Goal: Information Seeking & Learning: Find specific fact

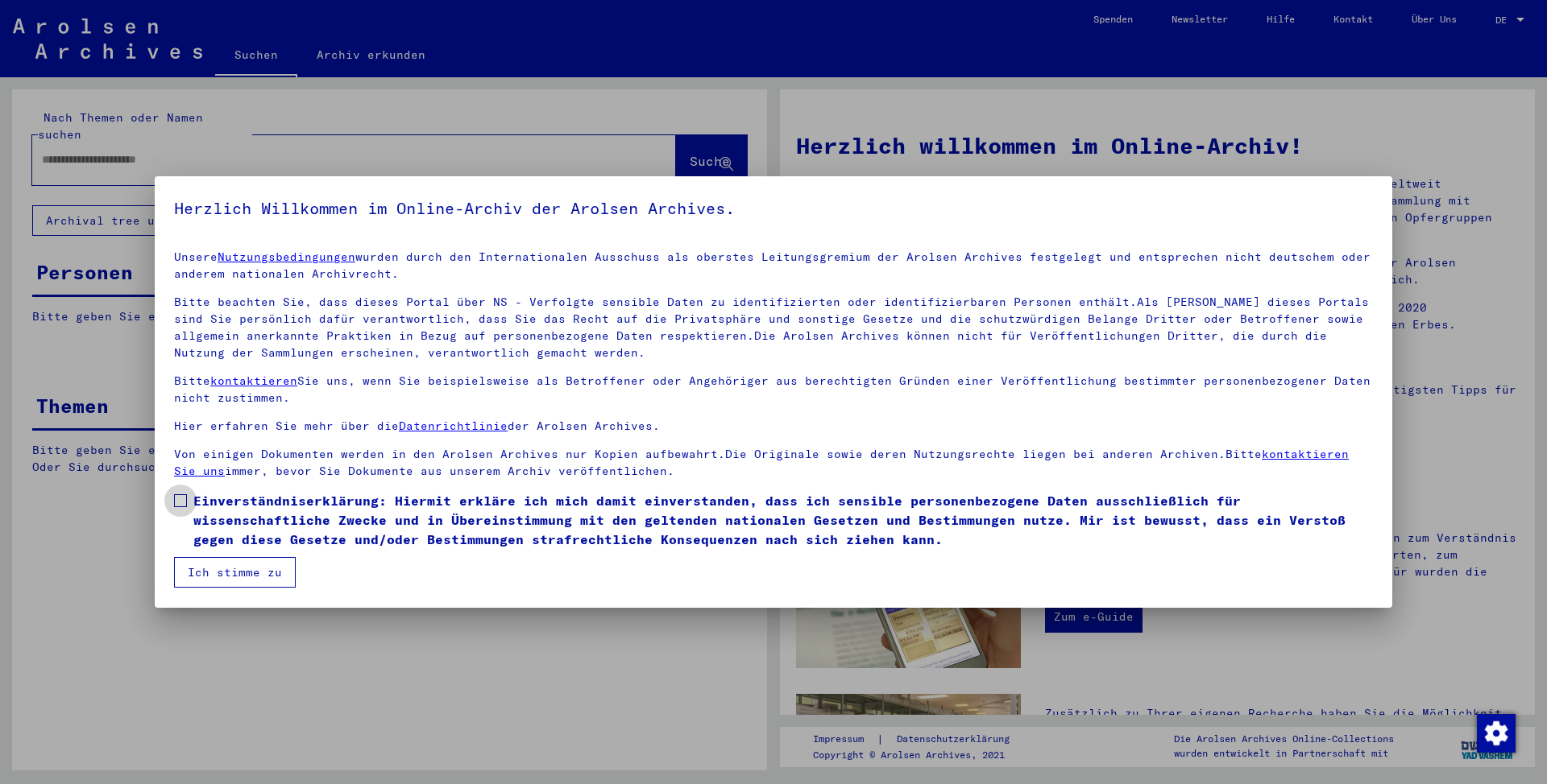
click at [184, 504] on span at bounding box center [180, 501] width 13 height 13
click at [219, 558] on button "Ich stimme zu" at bounding box center [235, 573] width 122 height 31
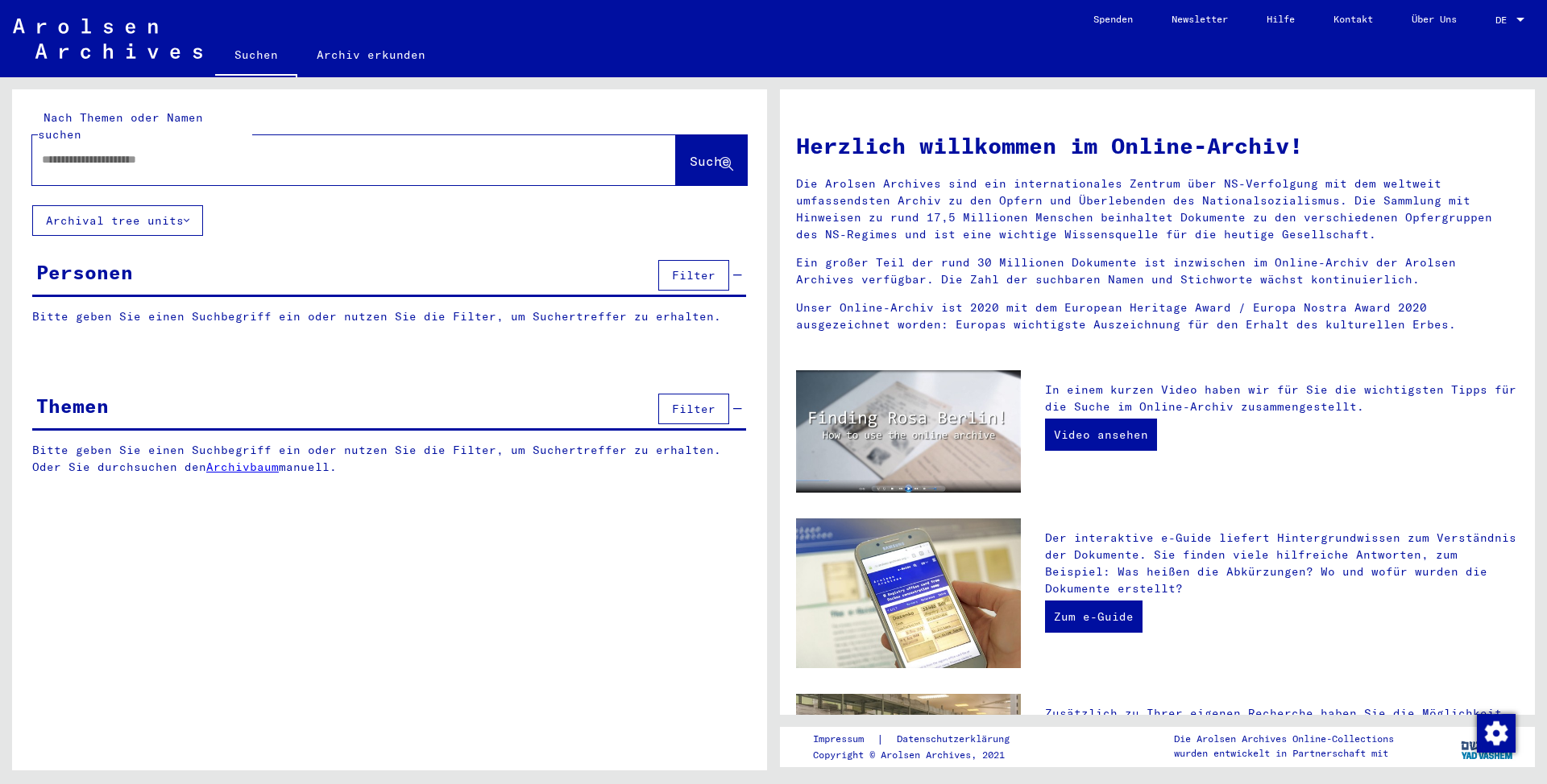
click at [153, 151] on input "text" at bounding box center [334, 159] width 586 height 17
type input "**********"
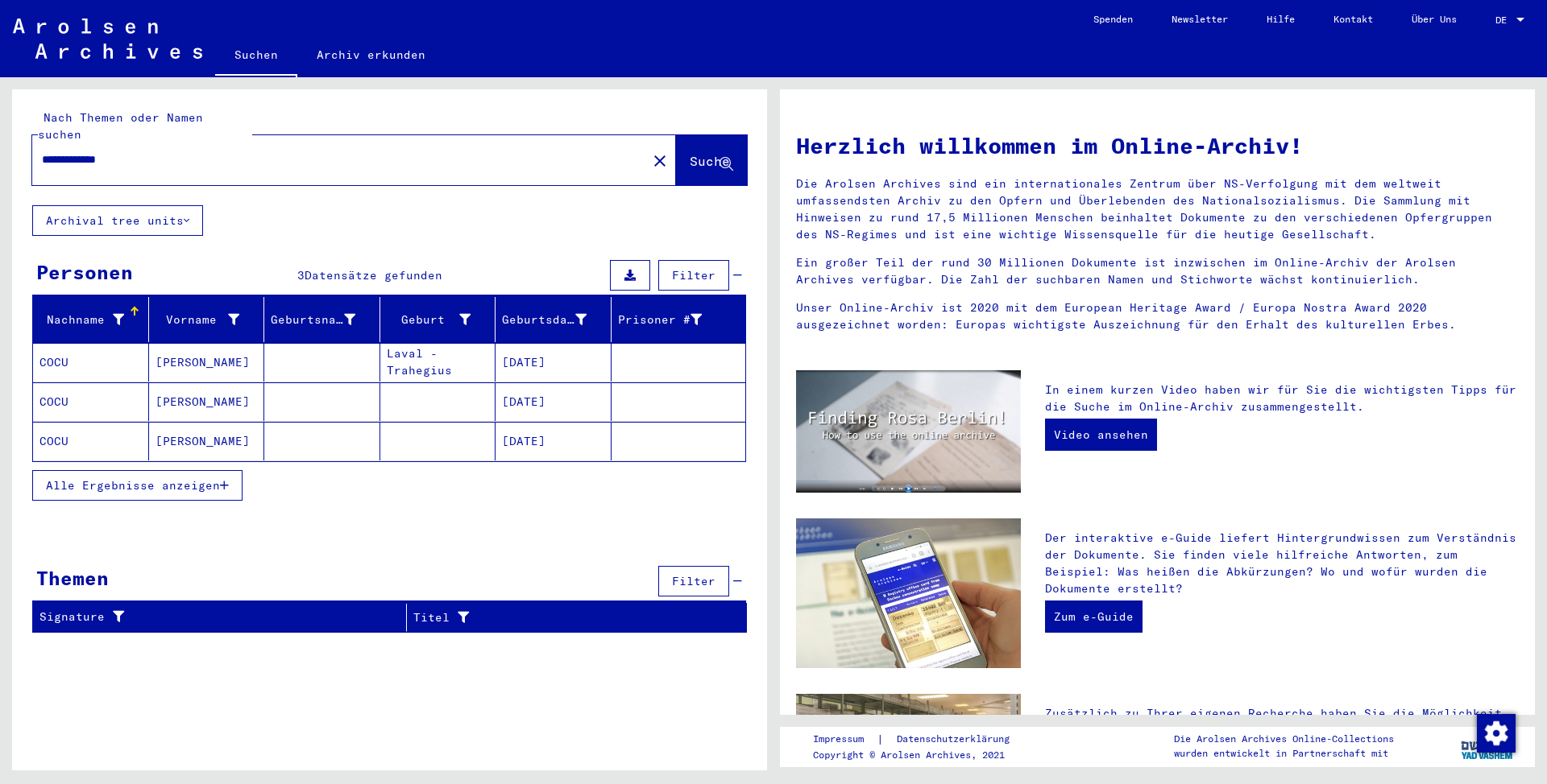
click at [334, 344] on mat-cell at bounding box center [322, 362] width 116 height 38
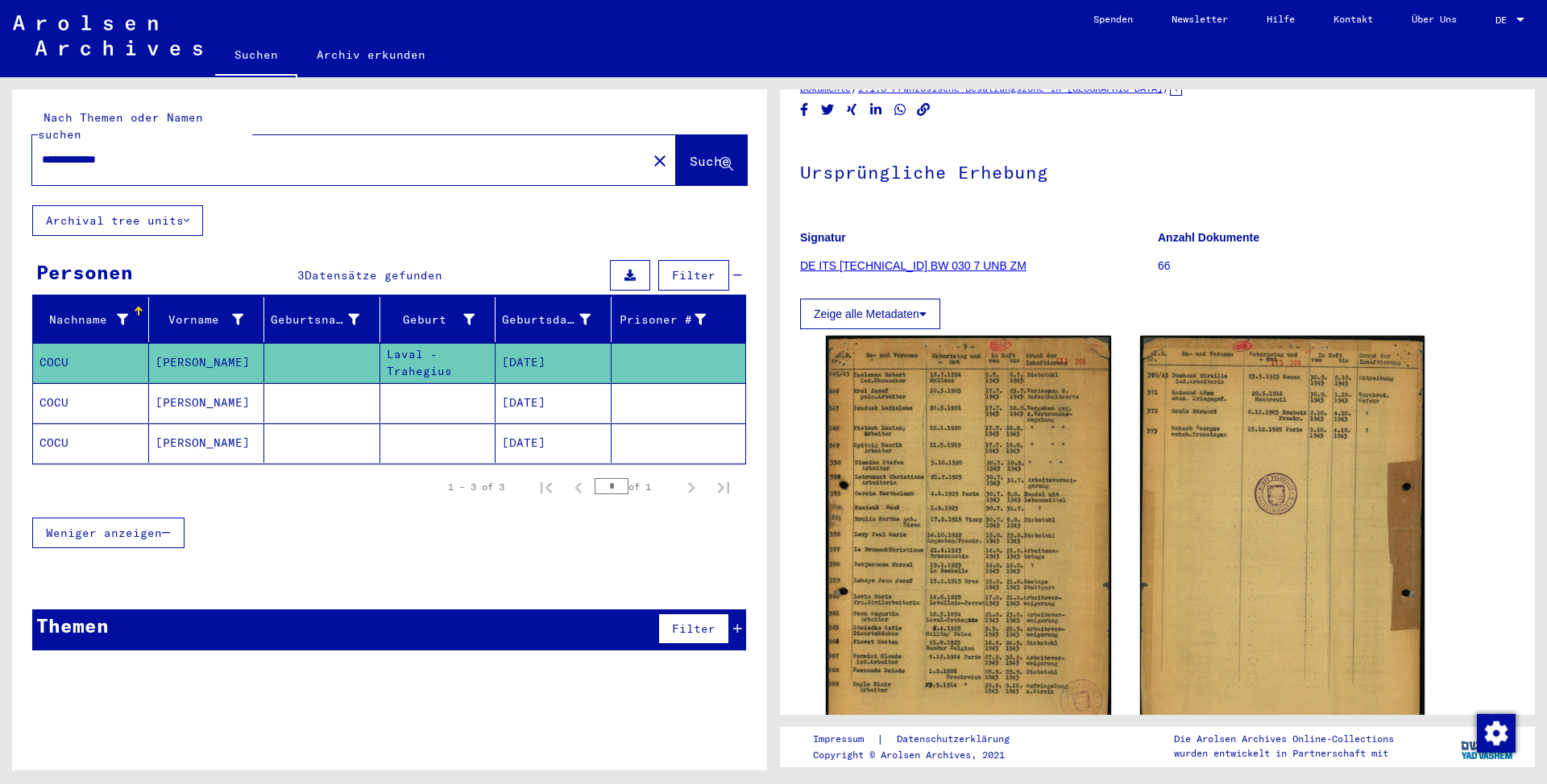
scroll to position [65, 0]
click at [592, 387] on mat-cell "[DATE]" at bounding box center [553, 402] width 116 height 39
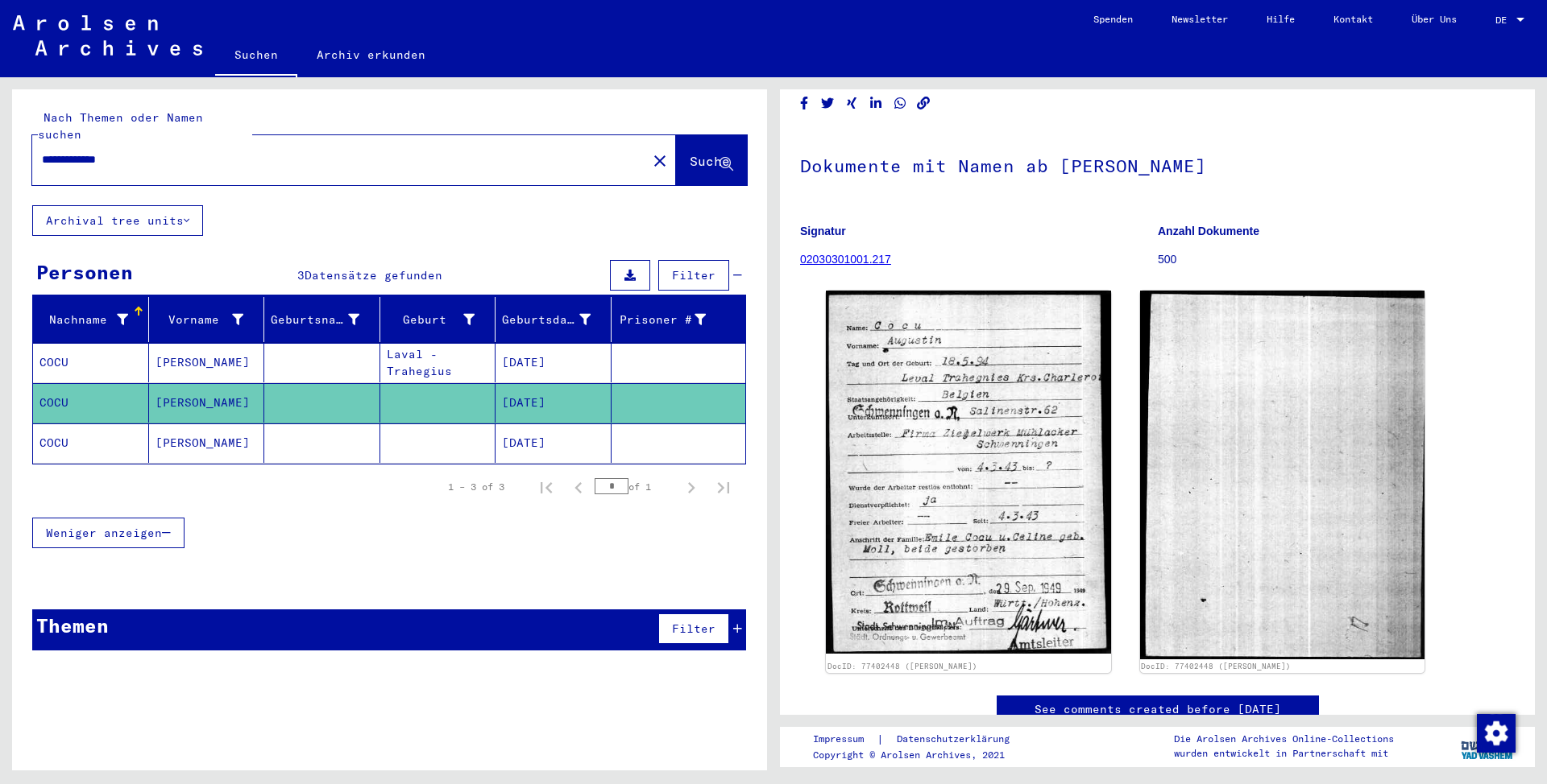
scroll to position [56, 0]
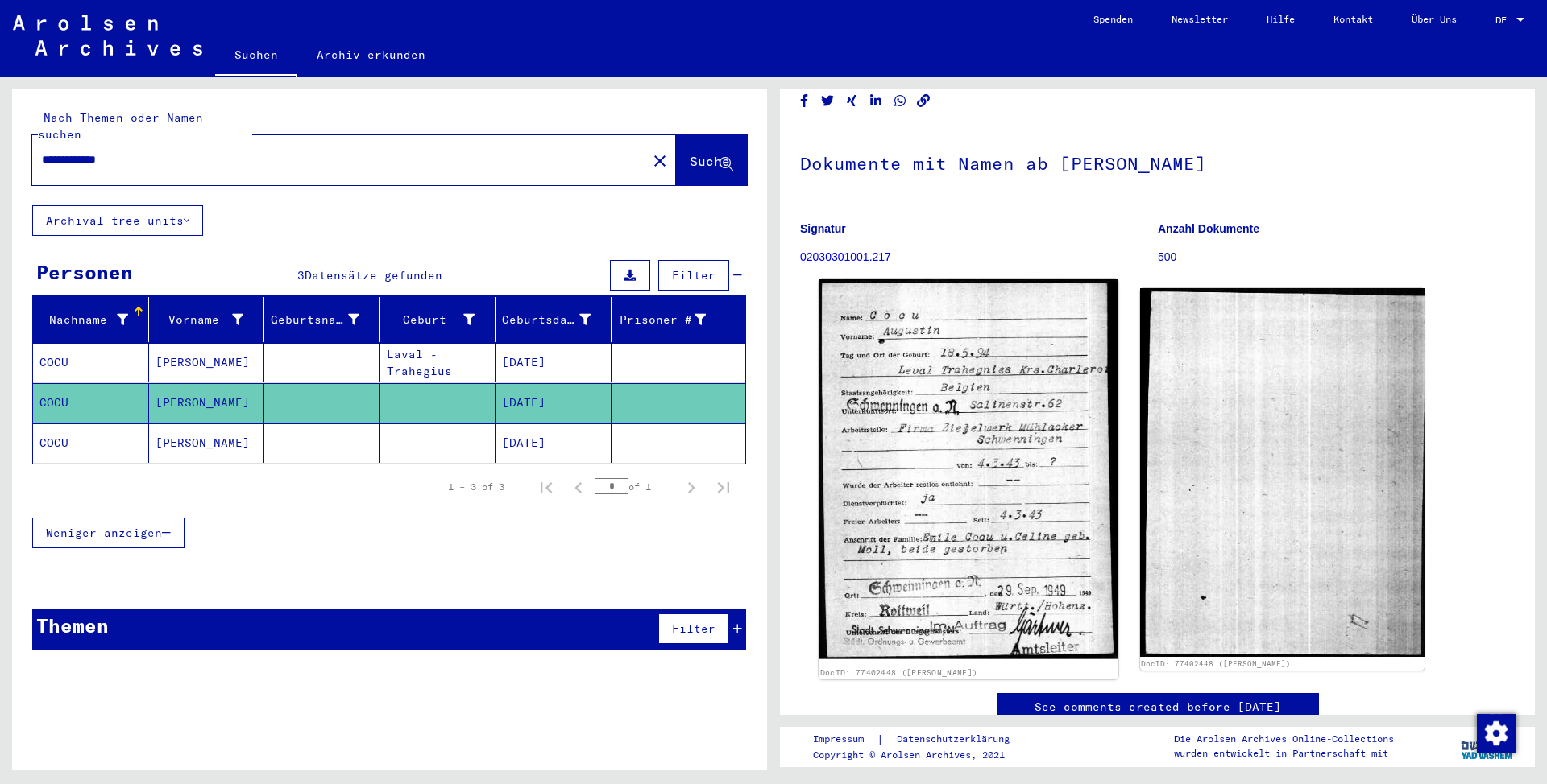
click at [961, 409] on img at bounding box center [968, 469] width 299 height 381
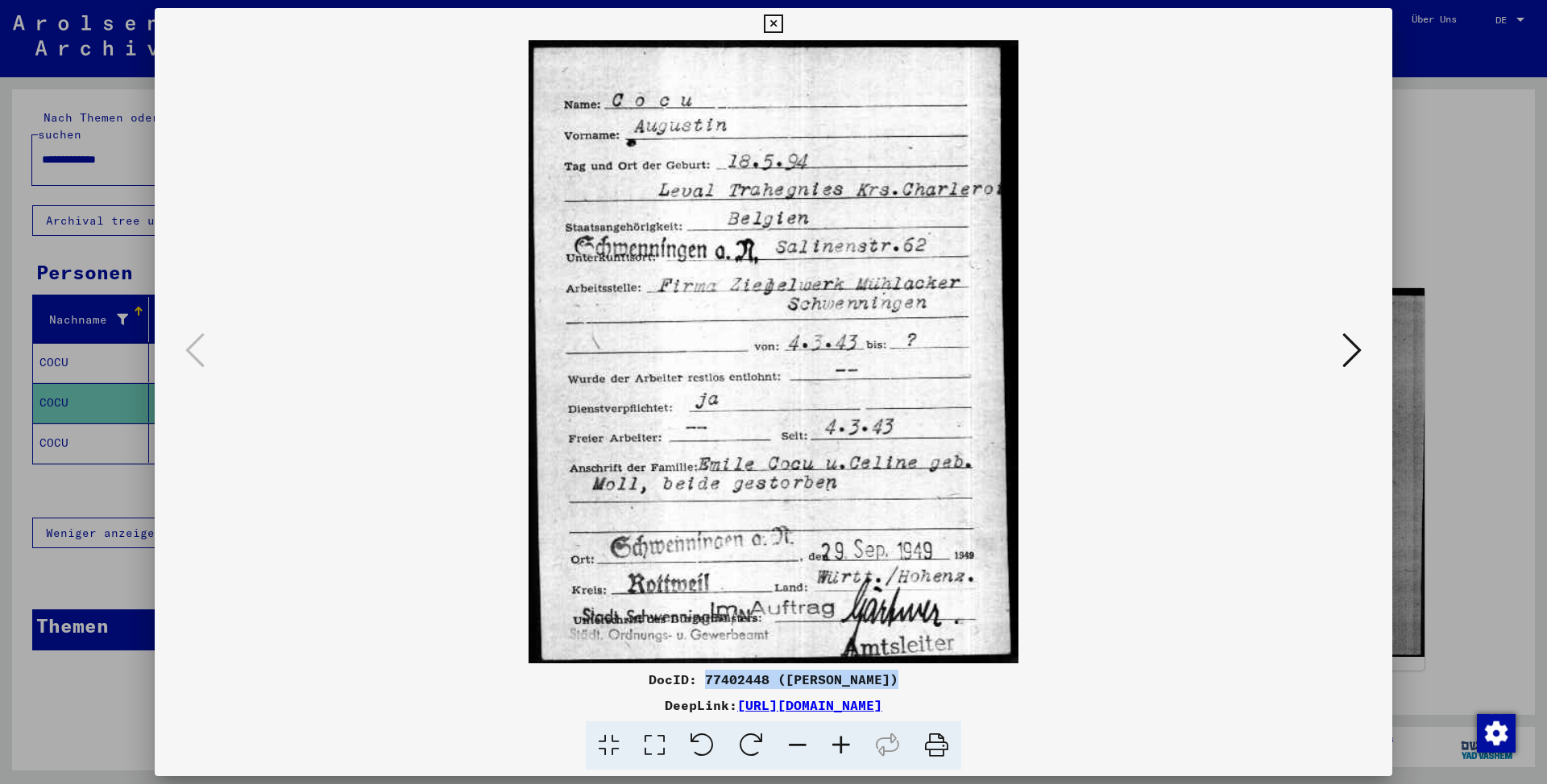
drag, startPoint x: 896, startPoint y: 682, endPoint x: 708, endPoint y: 686, distance: 188.0
click at [708, 686] on div "DocID: 77402448 ([PERSON_NAME])" at bounding box center [774, 679] width 1237 height 19
copy div "77402448 ([PERSON_NAME])"
click at [1353, 358] on icon at bounding box center [1351, 350] width 19 height 38
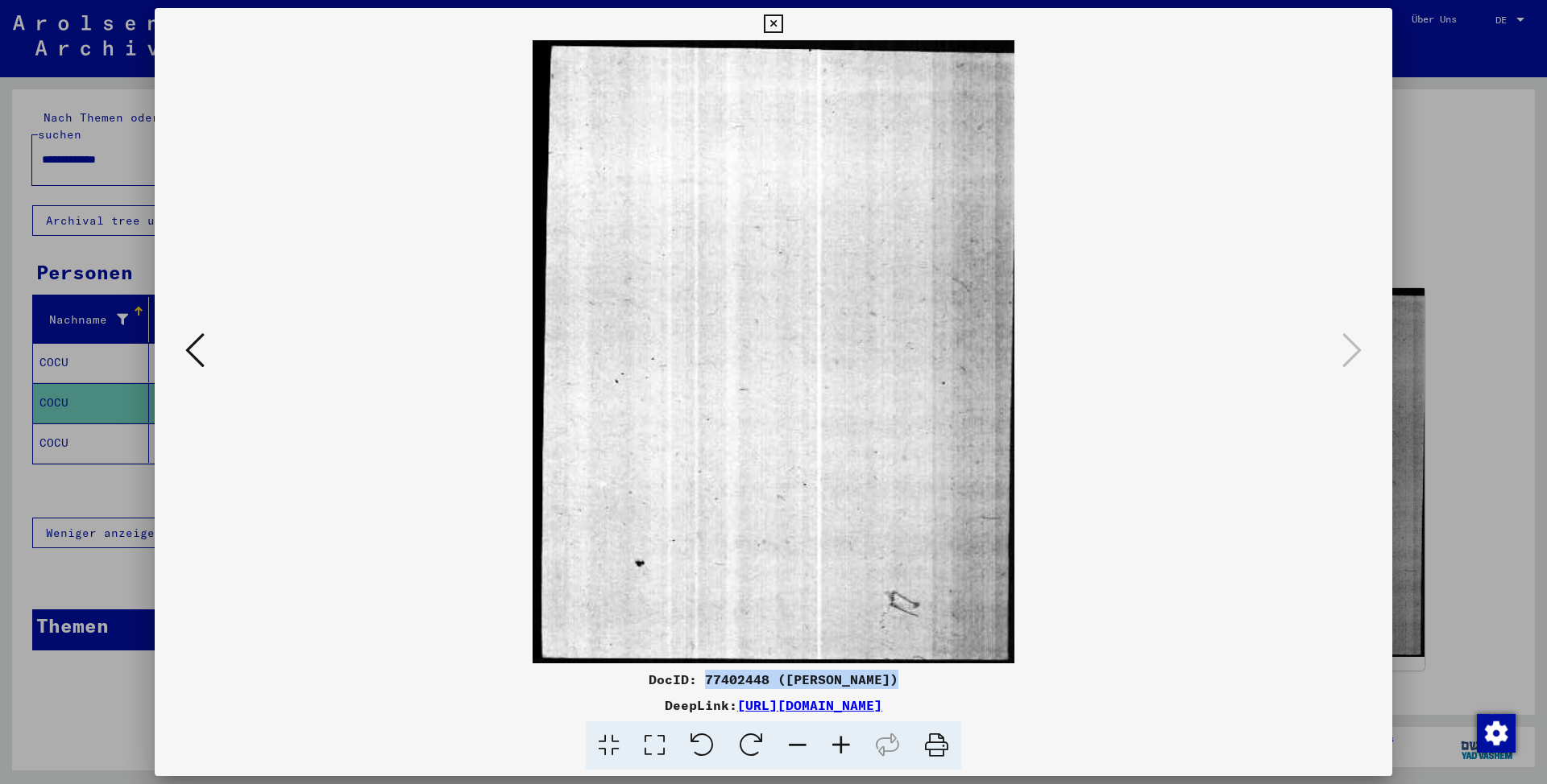
click at [787, 35] on button at bounding box center [773, 24] width 28 height 32
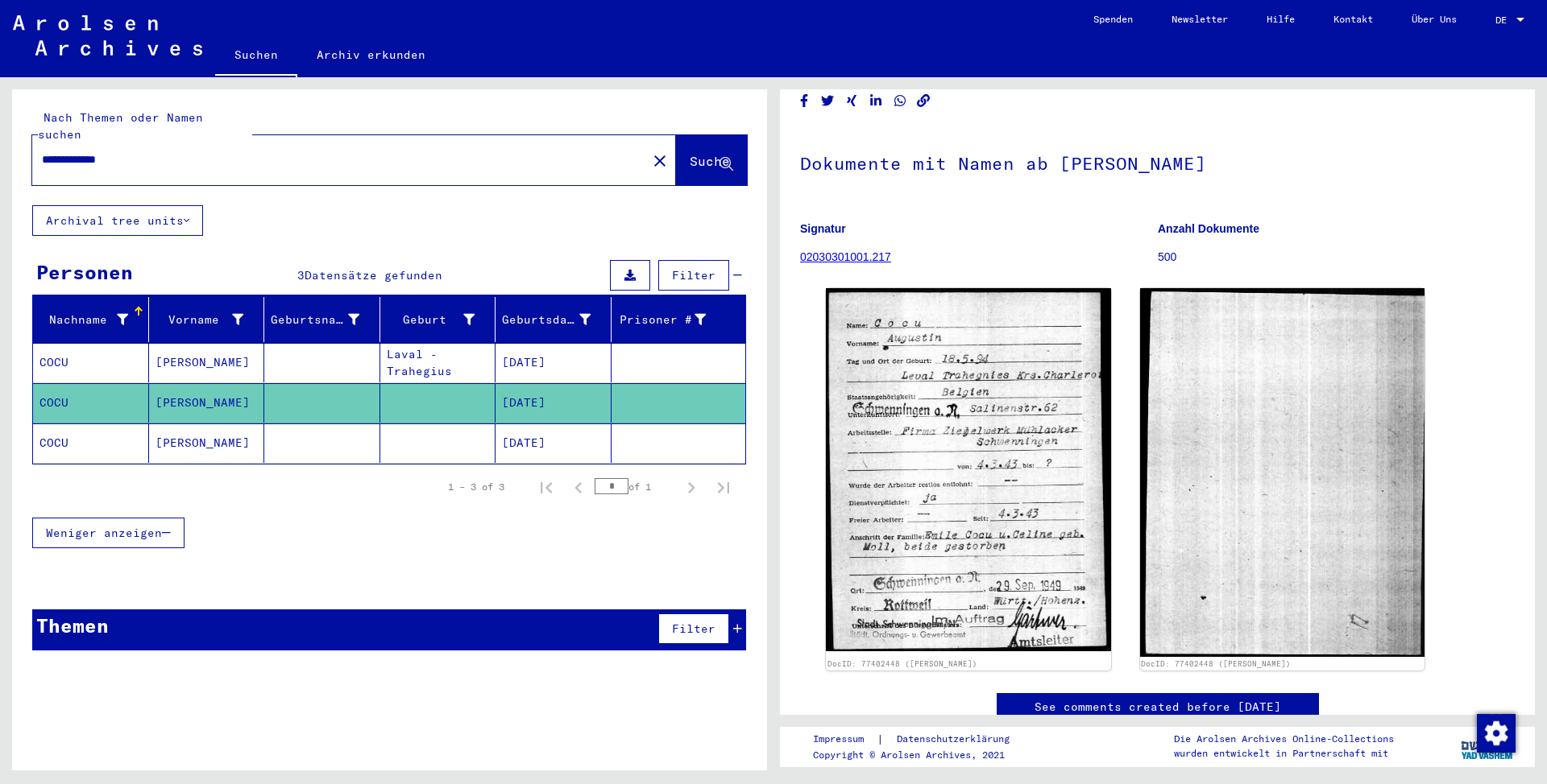
click at [534, 423] on mat-cell "[DATE]" at bounding box center [553, 443] width 116 height 39
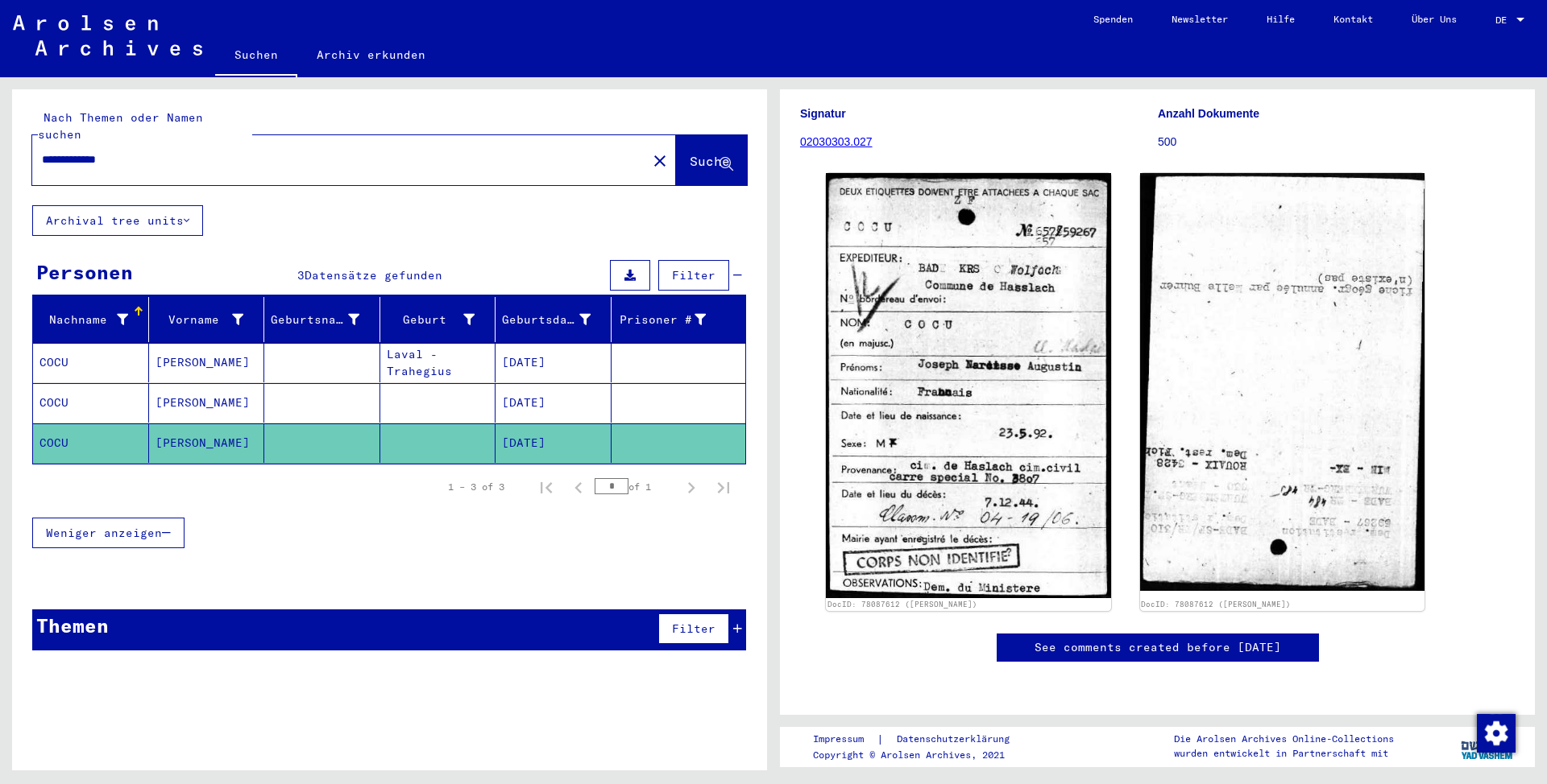
scroll to position [270, 0]
click at [378, 392] on mat-cell at bounding box center [322, 402] width 116 height 39
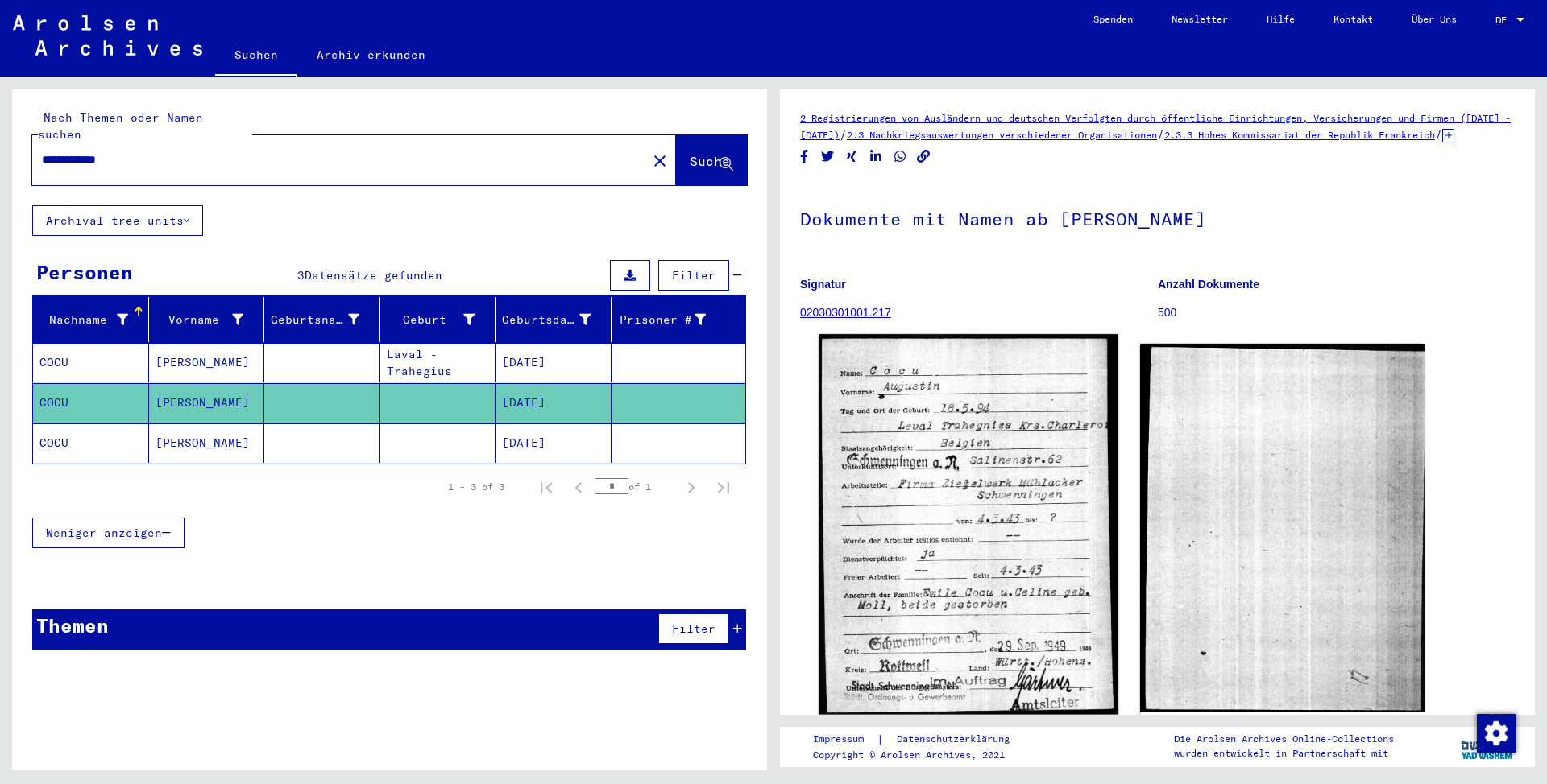
click at [984, 474] on img at bounding box center [968, 524] width 299 height 381
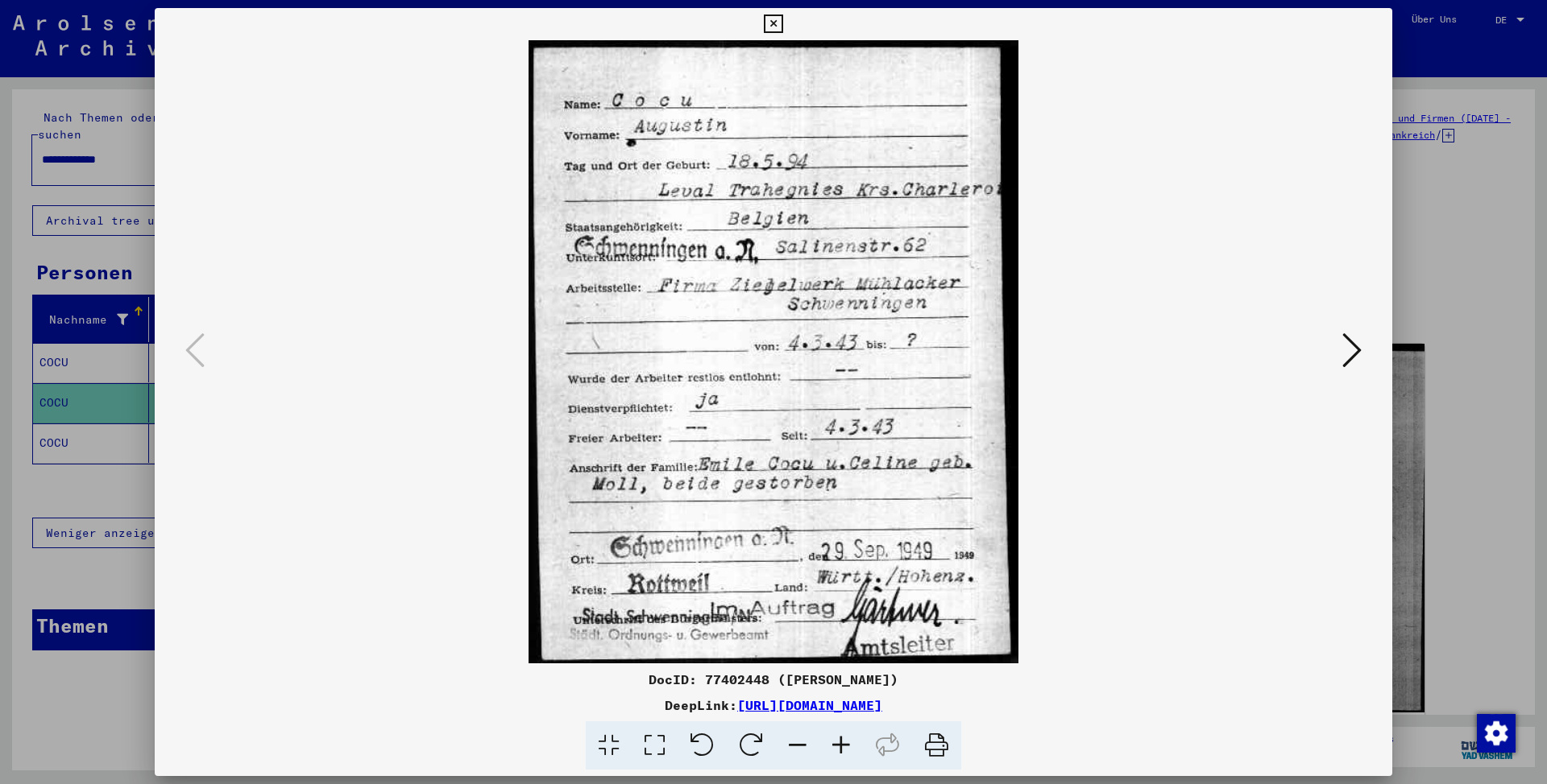
click at [783, 23] on icon at bounding box center [773, 24] width 18 height 19
